Goal: Task Accomplishment & Management: Manage account settings

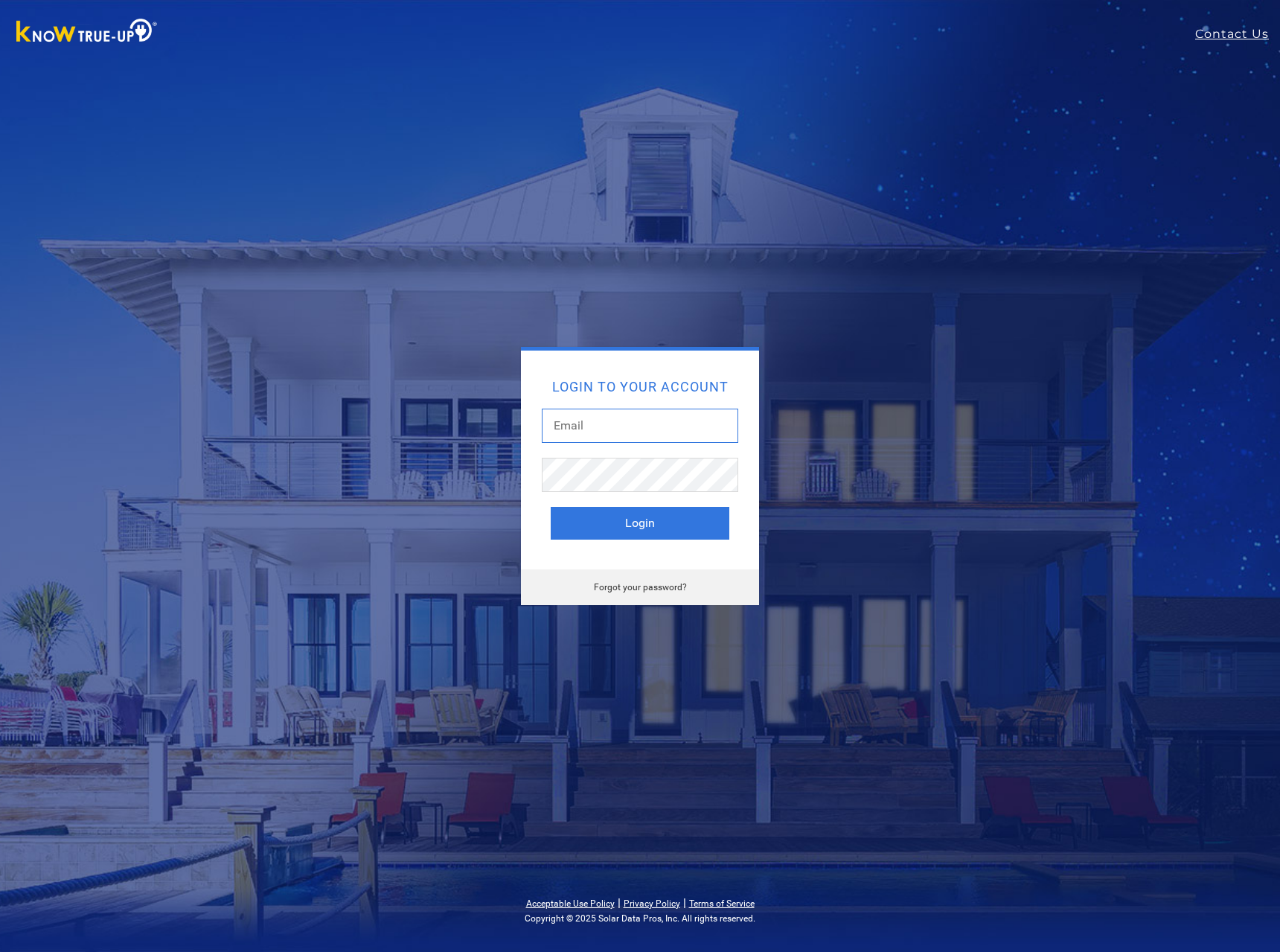
click at [635, 431] on input "text" at bounding box center [640, 426] width 196 height 34
type input "[EMAIL_ADDRESS][DOMAIN_NAME]"
click at [551, 507] on button "Login" at bounding box center [640, 523] width 178 height 33
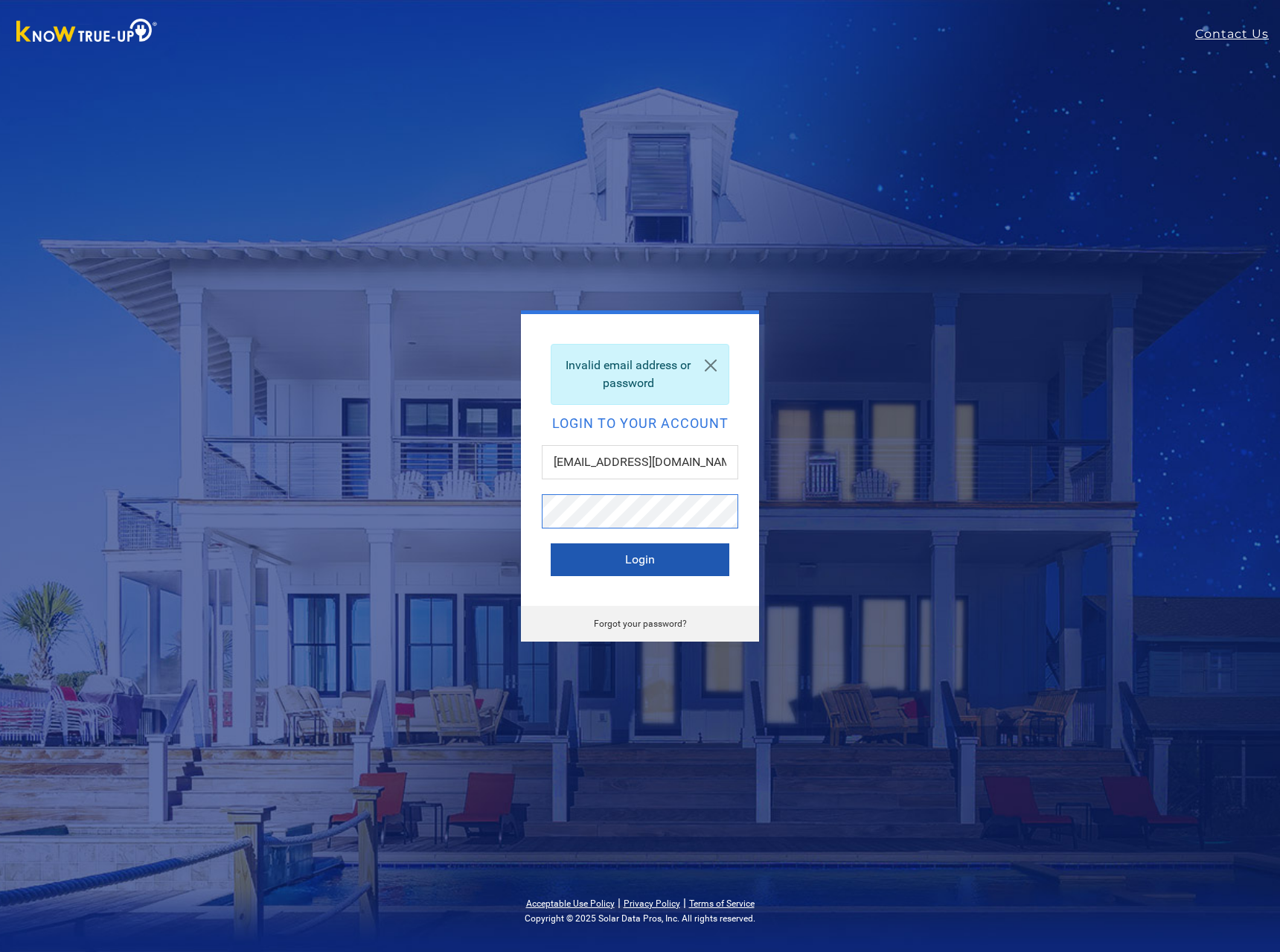
click at [551, 543] on button "Login" at bounding box center [640, 559] width 178 height 33
click at [649, 628] on link "Forgot your password?" at bounding box center [640, 623] width 93 height 10
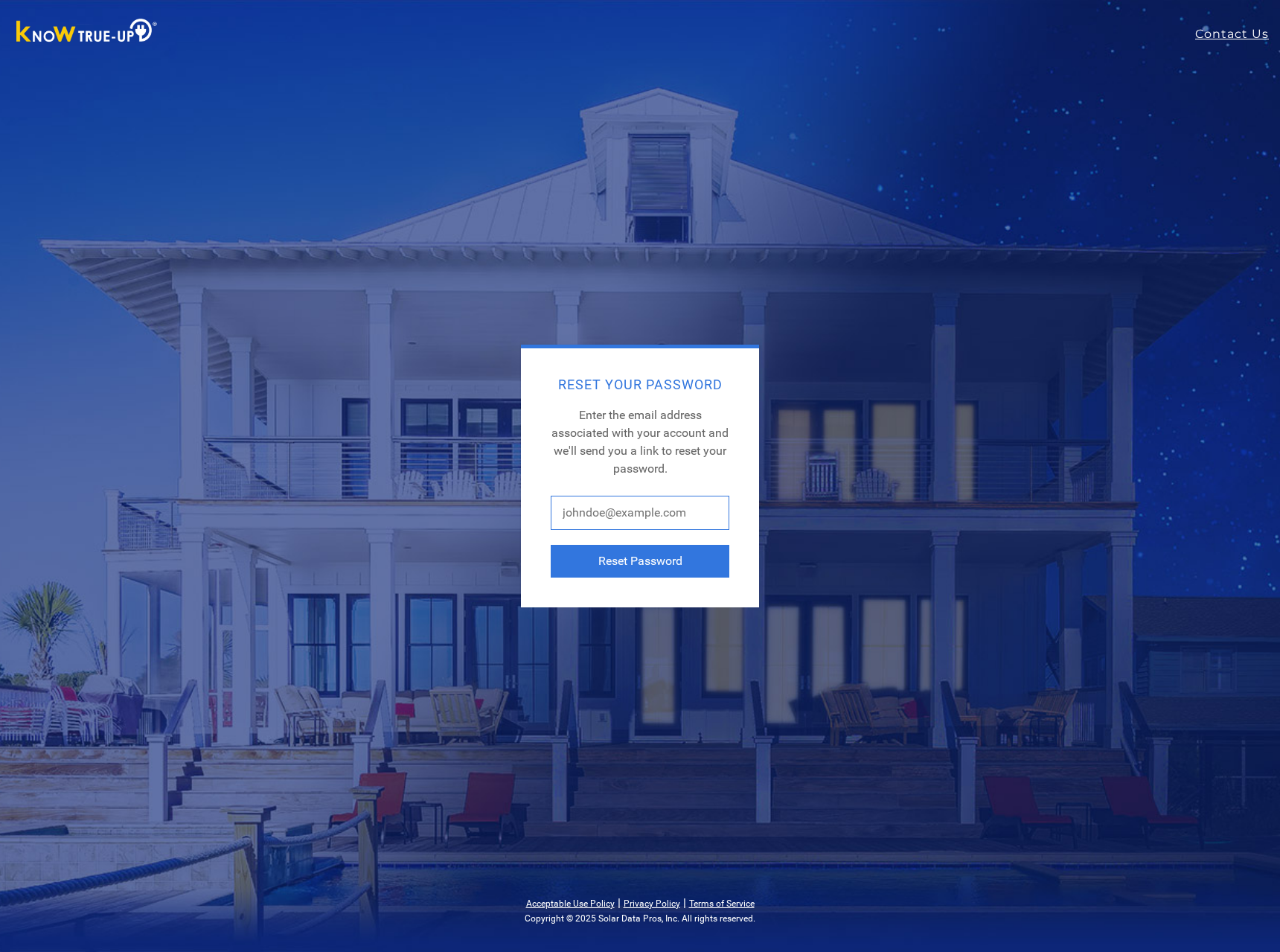
click at [637, 520] on input "text" at bounding box center [640, 513] width 178 height 34
type input "jbolt@solteksolar.com"
click at [616, 567] on button "Reset Password" at bounding box center [640, 561] width 178 height 33
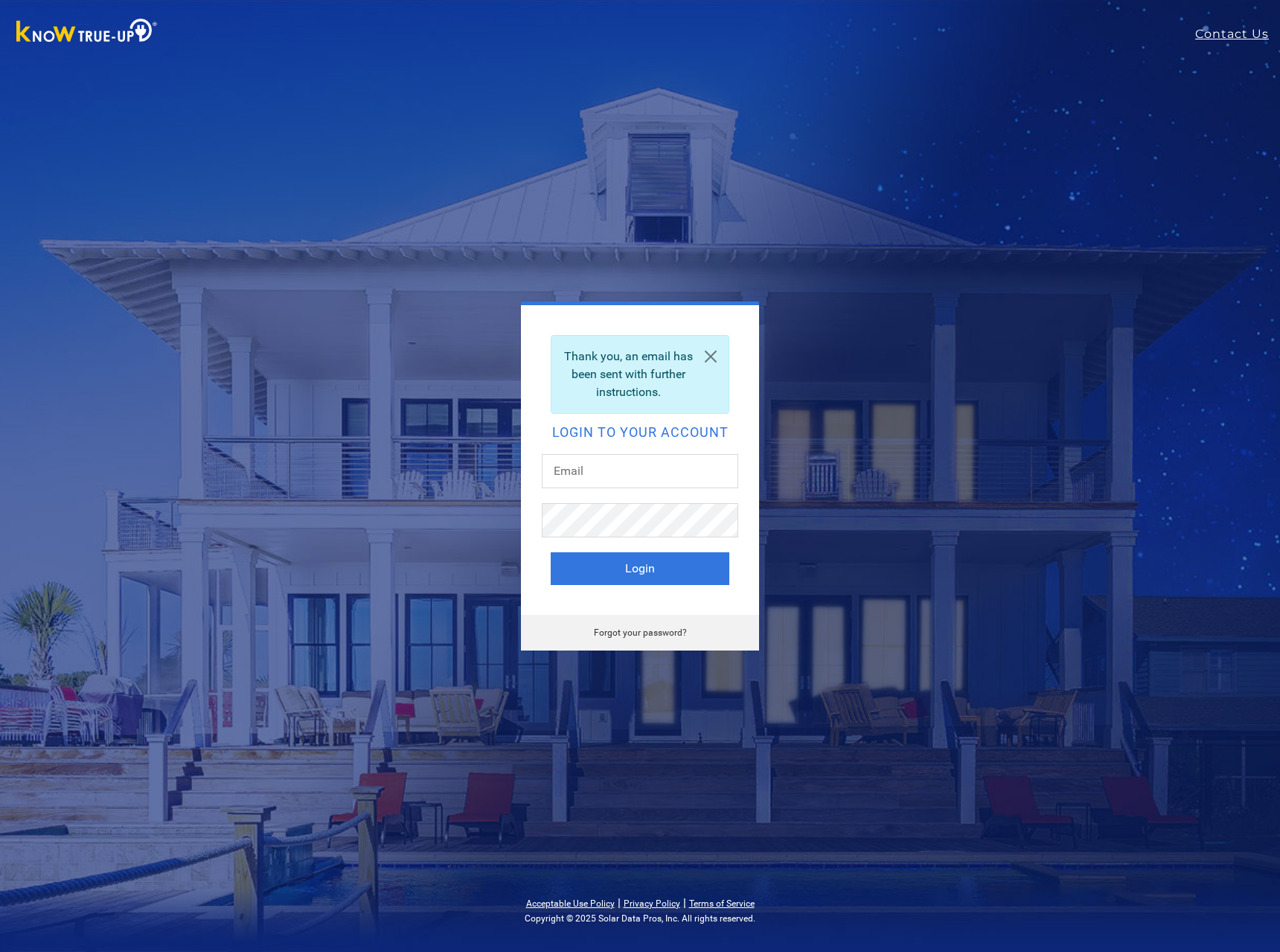
click at [622, 453] on div "Thank you, an email has been sent with further instructions. Login to your acco…" at bounding box center [640, 460] width 238 height 310
click at [617, 467] on input "text" at bounding box center [640, 471] width 196 height 34
drag, startPoint x: 462, startPoint y: 459, endPoint x: 459, endPoint y: 448, distance: 11.4
click at [462, 459] on div "Thank you, an email has been sent with further instructions. Login to your acco…" at bounding box center [640, 476] width 655 height 349
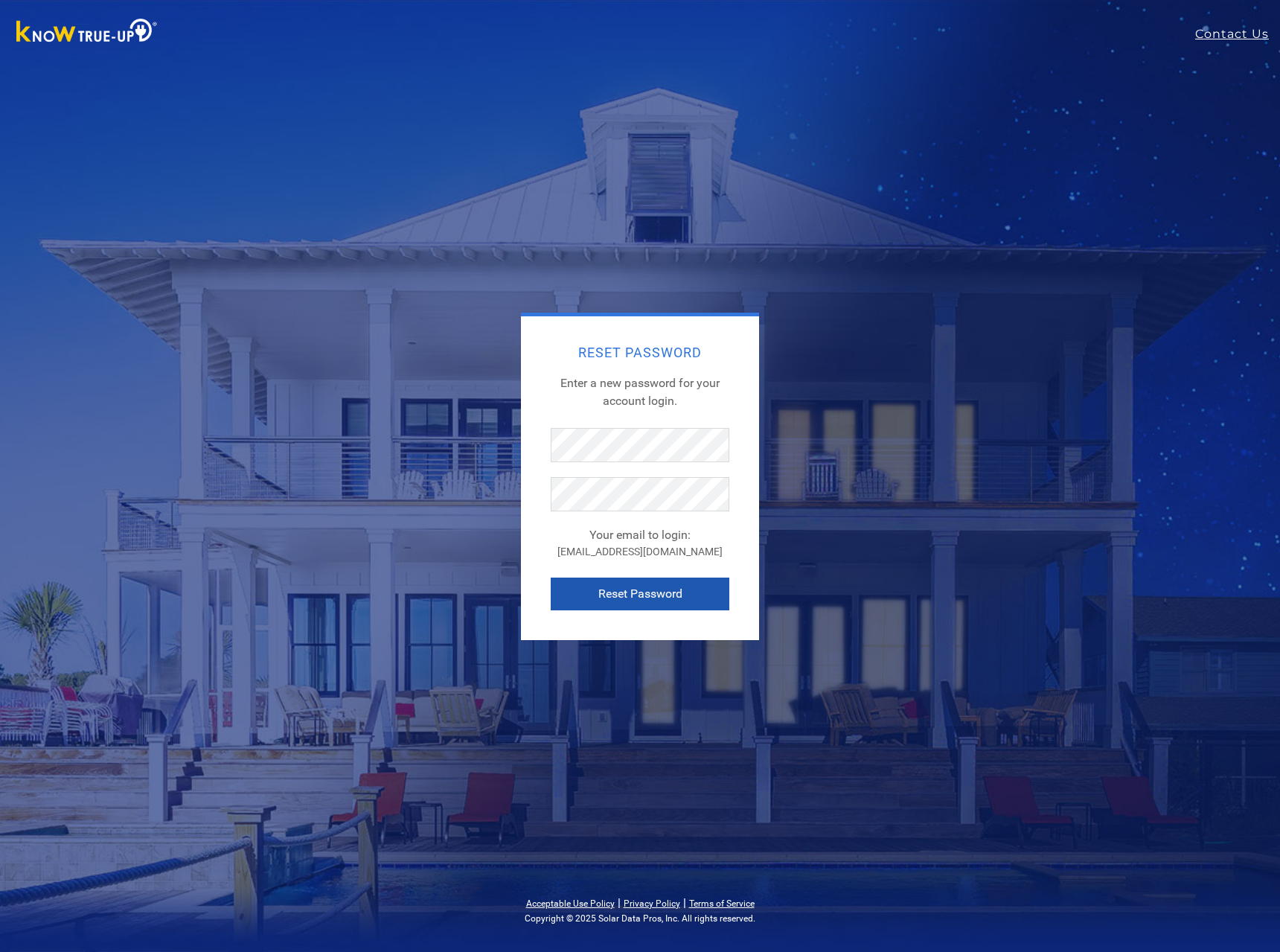
click at [661, 591] on button "Reset Password" at bounding box center [640, 594] width 178 height 33
